Goal: Information Seeking & Learning: Learn about a topic

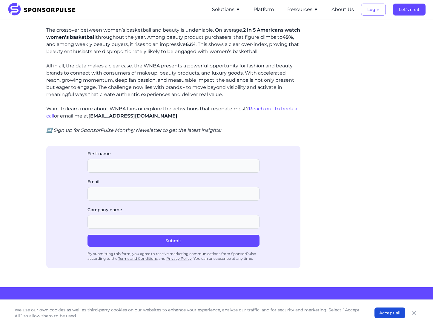
scroll to position [524, 0]
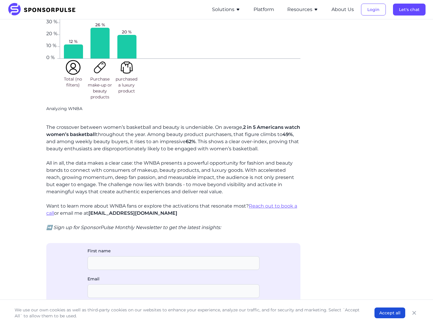
scroll to position [537, 0]
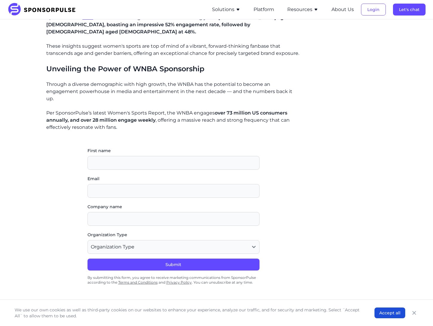
scroll to position [686, 0]
